Goal: Information Seeking & Learning: Find specific fact

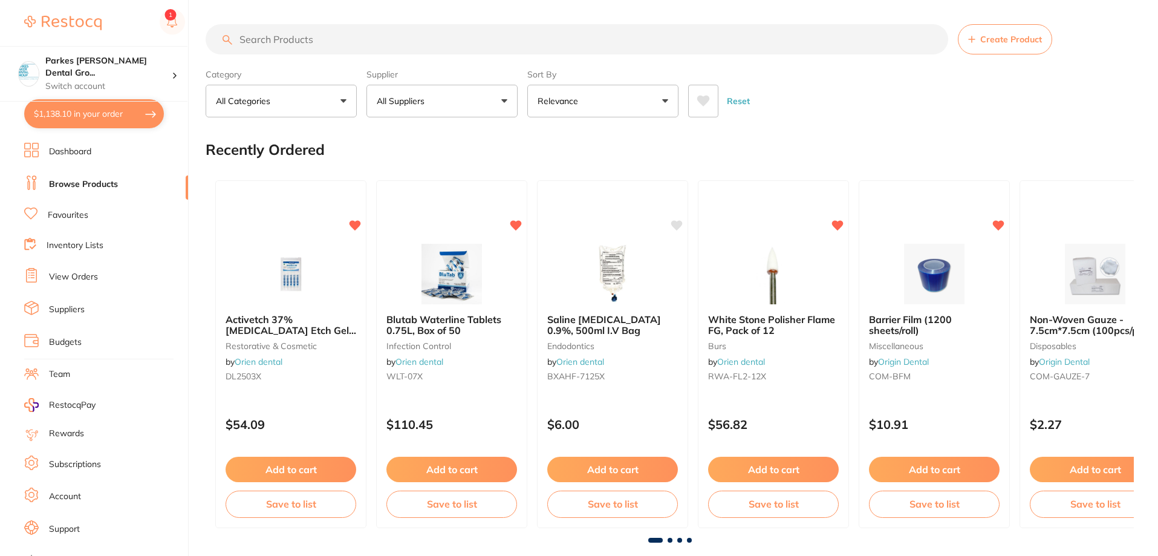
click at [428, 49] on input "search" at bounding box center [577, 39] width 743 height 30
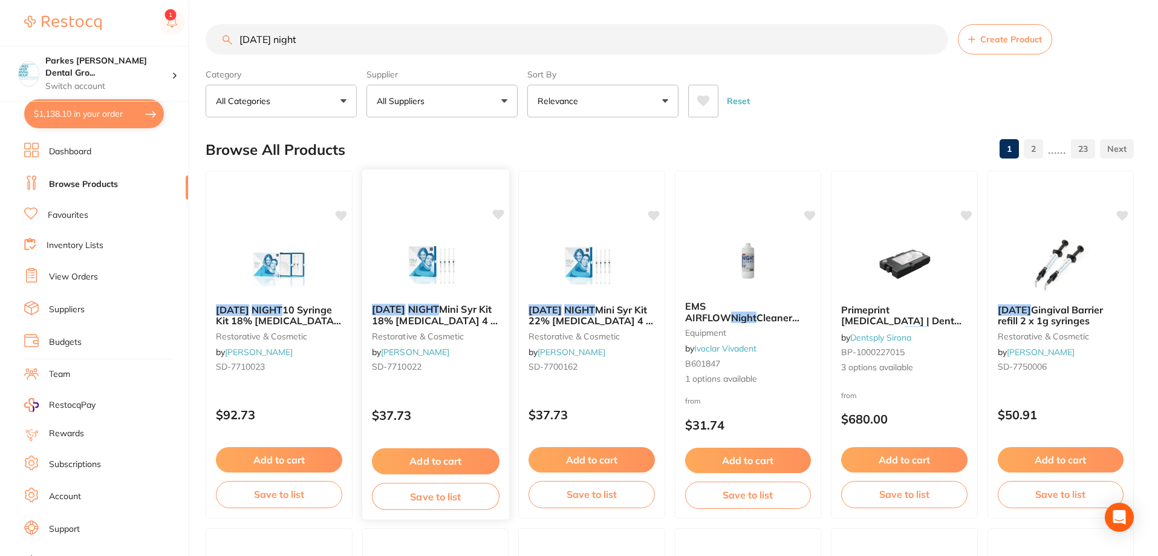
click at [442, 384] on div "[DATE] NIGHT Mini Syr Kit 18% [MEDICAL_DATA] 4 x 1.3g restorative & cosmetic by…" at bounding box center [435, 340] width 147 height 93
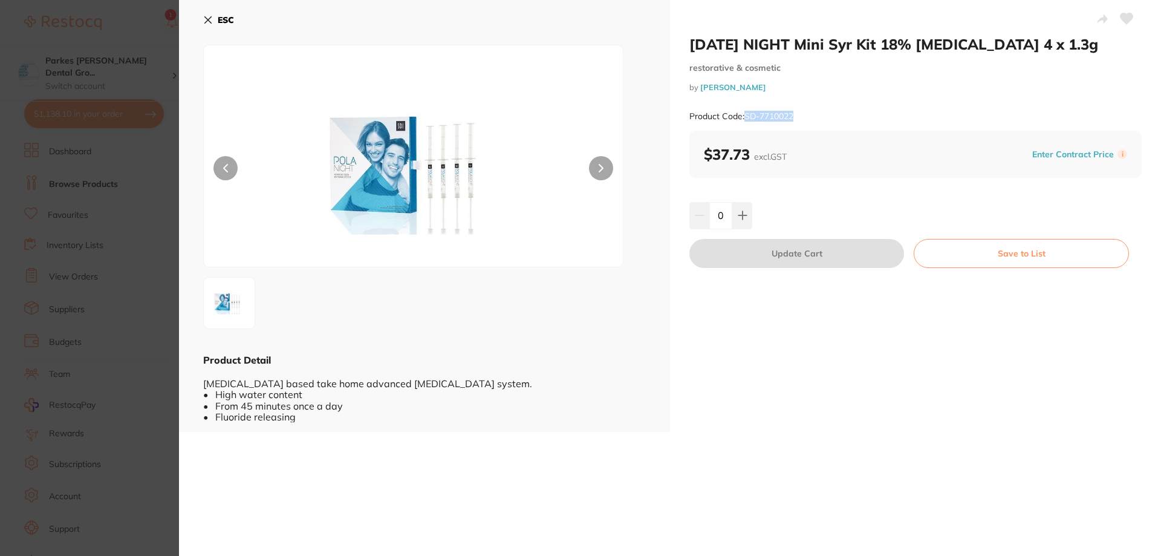
drag, startPoint x: 795, startPoint y: 114, endPoint x: 747, endPoint y: 117, distance: 47.9
click at [747, 117] on small "Product Code: SD-7710022" at bounding box center [742, 116] width 104 height 10
copy small "SD-7710022"
click at [144, 168] on section "[DATE] NIGHT Mini Syr Kit 18% [MEDICAL_DATA] 4 x 1.3g restorative & cosmetic by…" at bounding box center [580, 278] width 1161 height 556
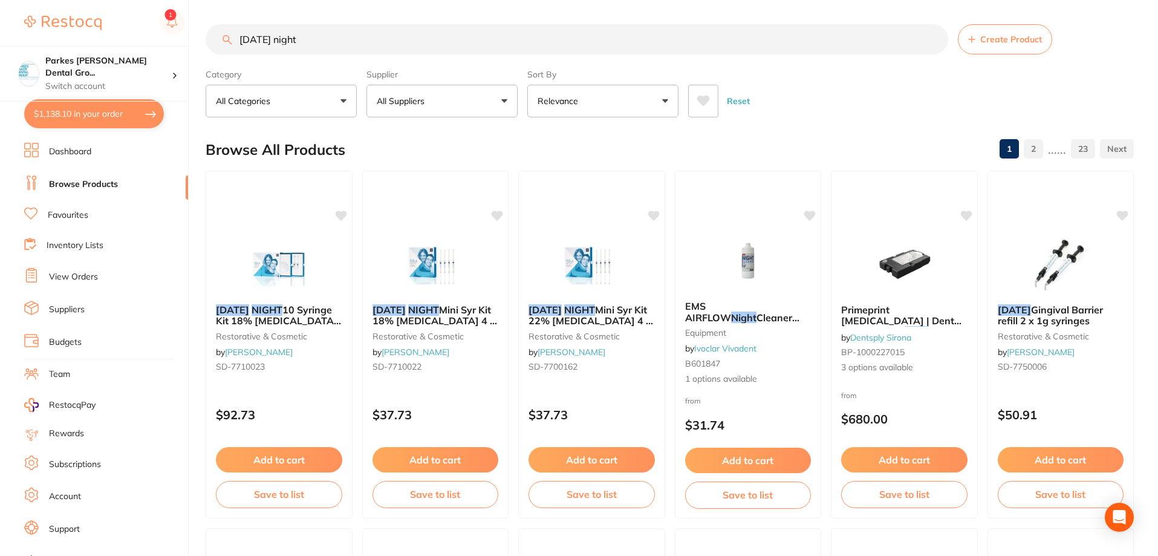
click at [410, 51] on input "[DATE] night" at bounding box center [577, 39] width 743 height 30
type input "p"
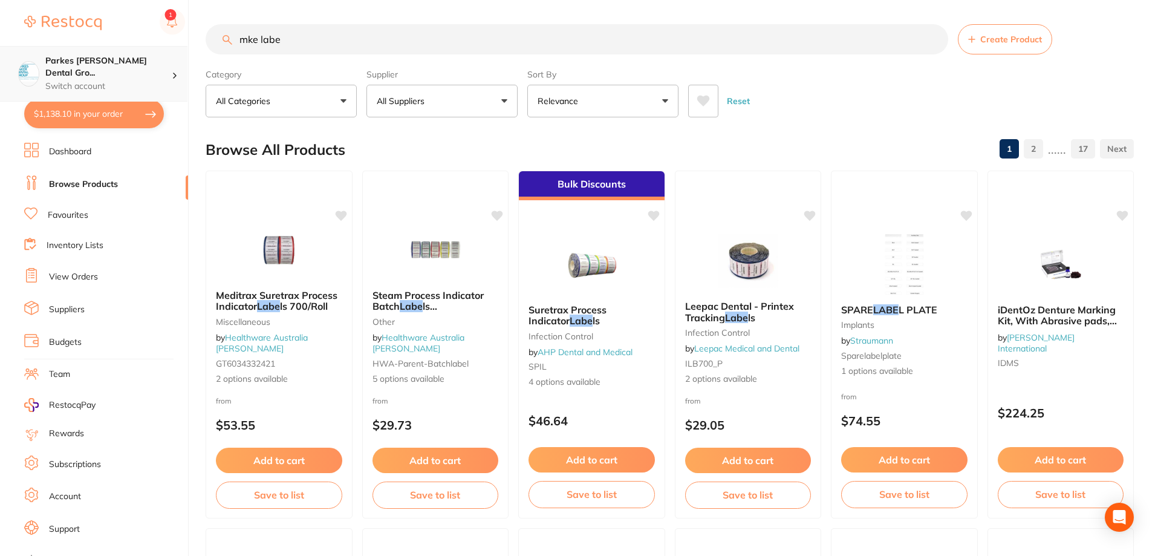
scroll to position [1, 0]
drag, startPoint x: 347, startPoint y: 38, endPoint x: 64, endPoint y: 41, distance: 283.7
click at [67, 49] on div "$1,138.10 Parkes [PERSON_NAME] Dental Gro... Switch account Parkes [PERSON_NAME…" at bounding box center [579, 278] width 1158 height 556
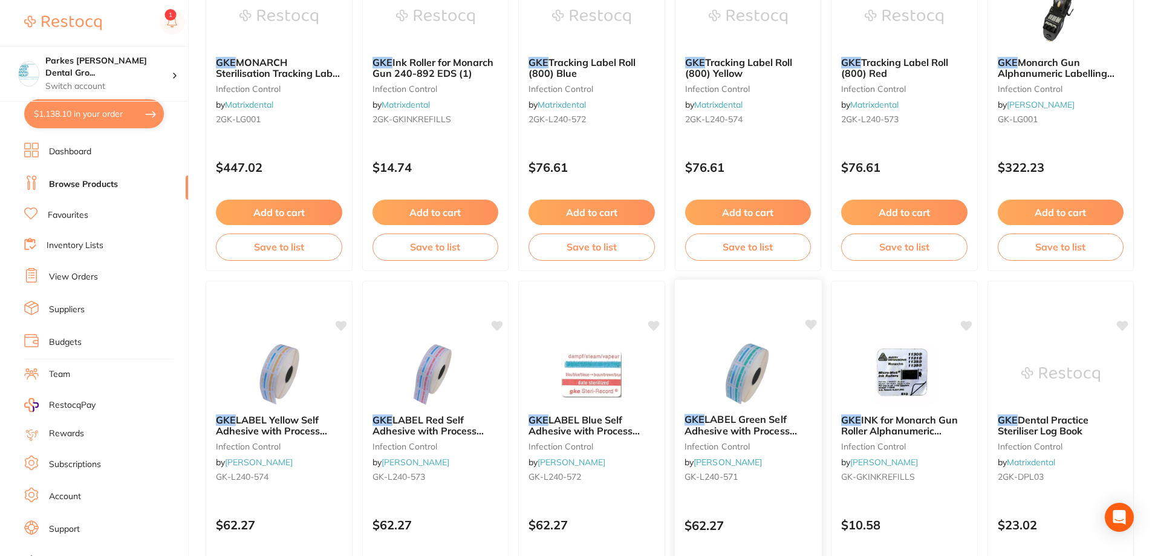
scroll to position [423, 0]
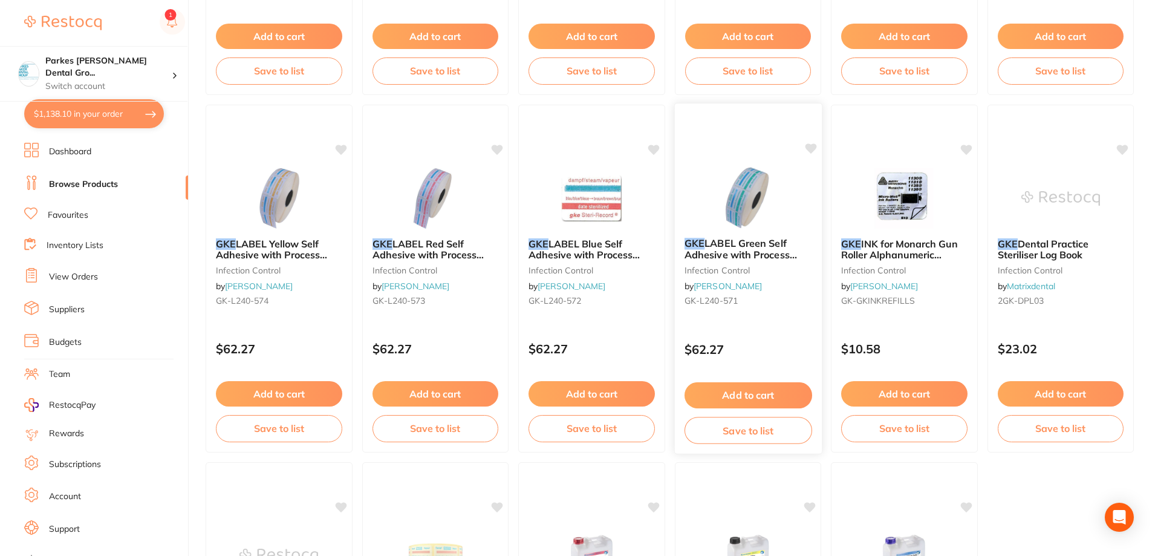
type input "gke"
click at [774, 335] on div "$62.27" at bounding box center [748, 346] width 147 height 33
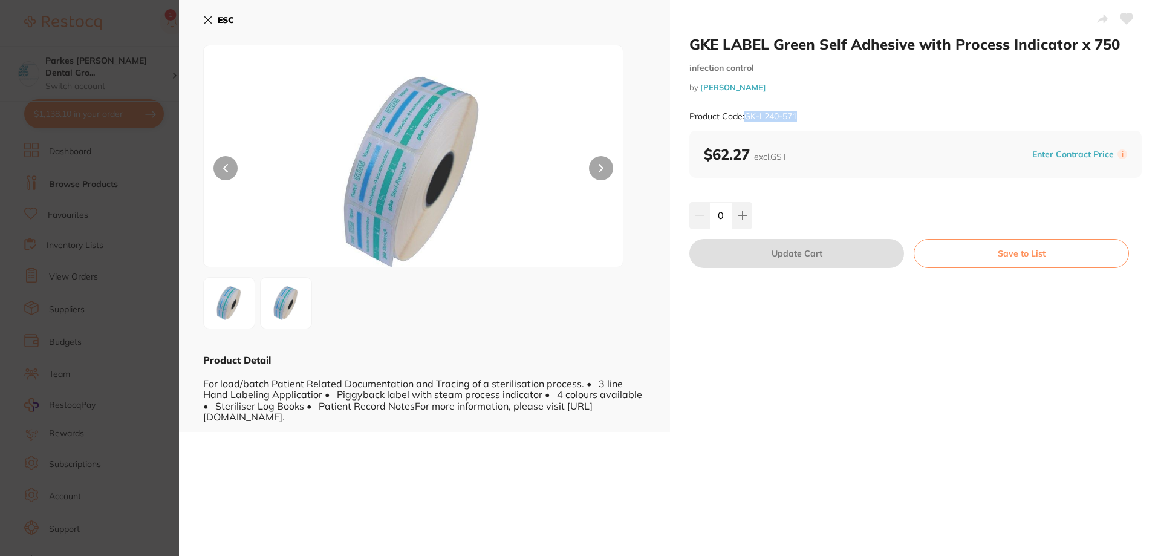
drag, startPoint x: 793, startPoint y: 116, endPoint x: 748, endPoint y: 116, distance: 45.4
click at [748, 116] on small "Product Code: GK-L240-571" at bounding box center [744, 116] width 108 height 10
copy small "GK-L240-571"
